Goal: Task Accomplishment & Management: Use online tool/utility

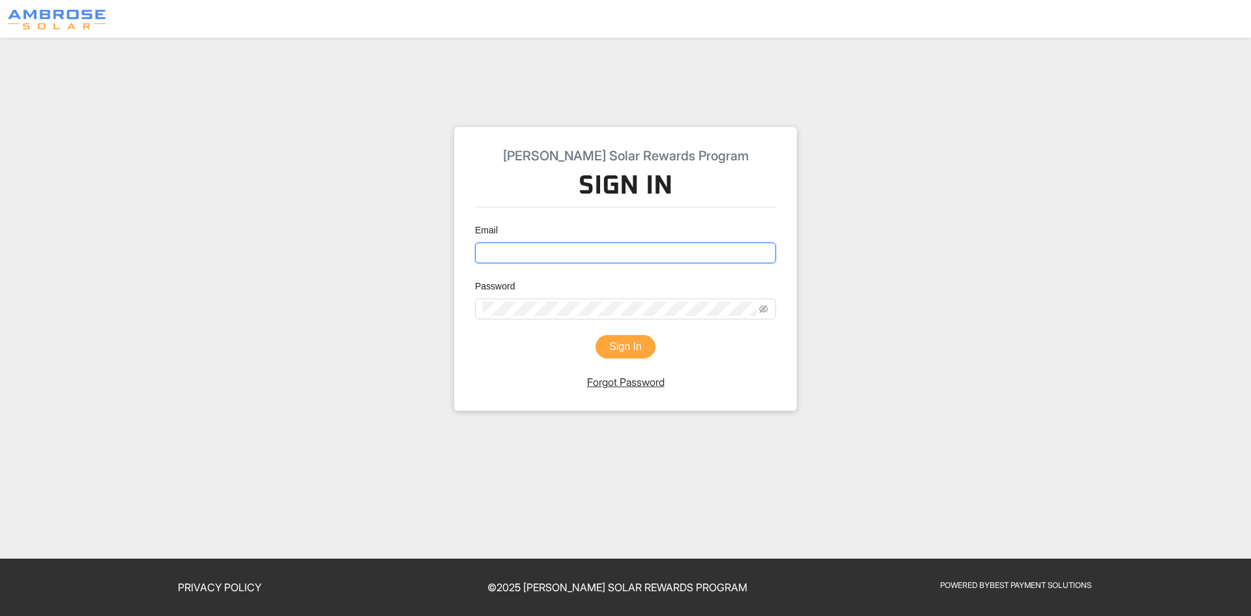
type input "[EMAIL_ADDRESS][DOMAIN_NAME]"
click at [621, 348] on button "Sign In" at bounding box center [625, 346] width 60 height 23
